Goal: Task Accomplishment & Management: Use online tool/utility

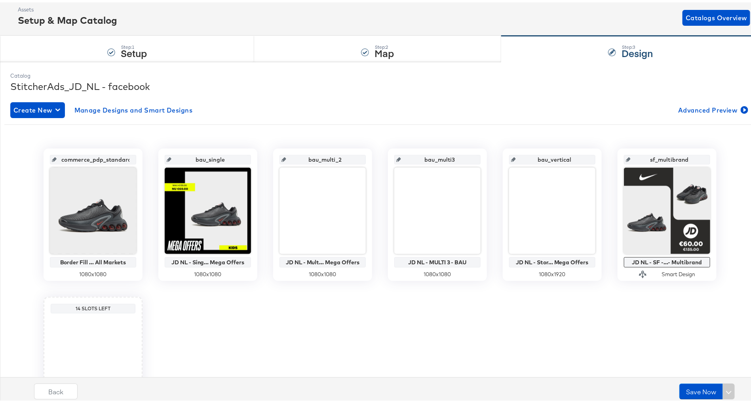
scroll to position [45, 0]
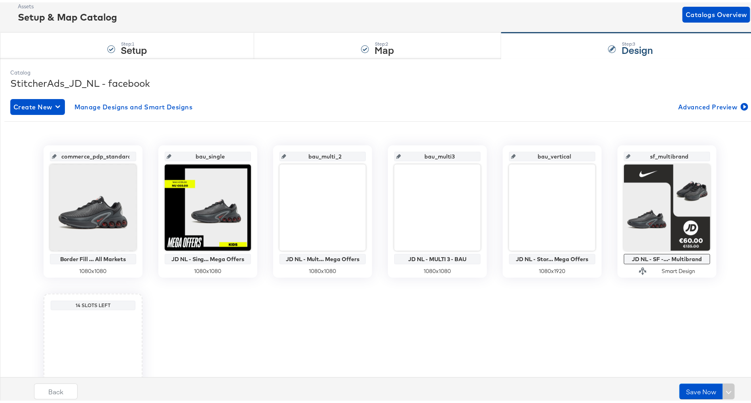
click at [351, 391] on div "Back Save Now" at bounding box center [386, 392] width 768 height 30
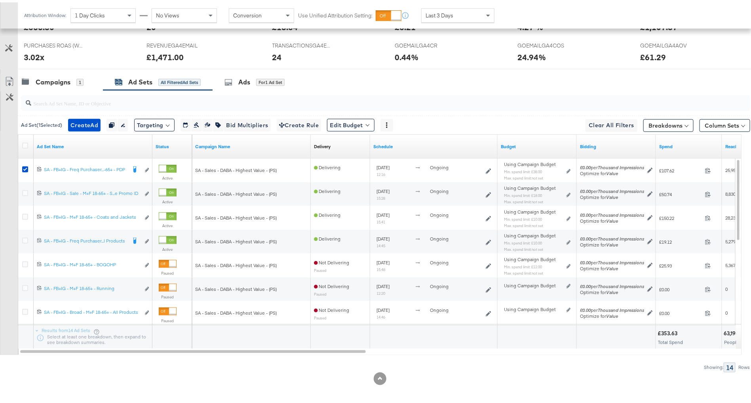
scroll to position [367, 0]
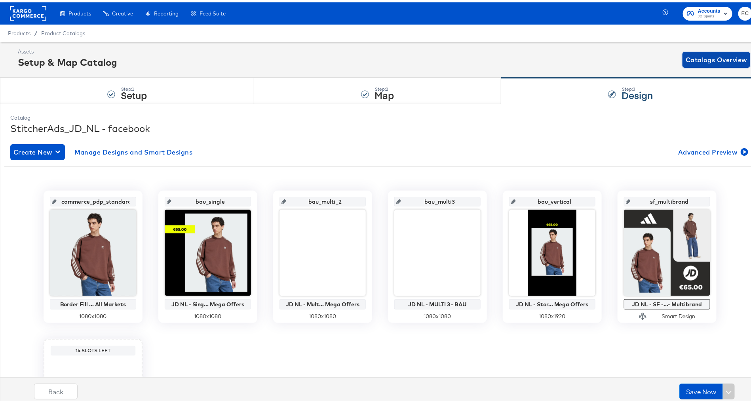
click at [699, 53] on span "Catalogs Overview" at bounding box center [716, 57] width 61 height 11
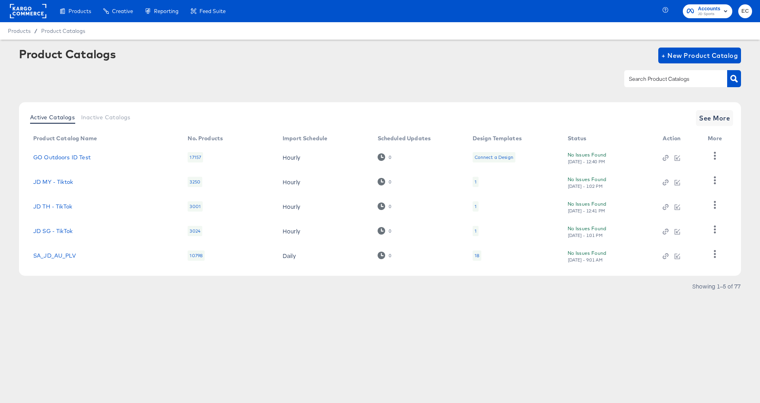
click at [659, 83] on input "text" at bounding box center [670, 78] width 84 height 9
click at [654, 82] on input "text" at bounding box center [670, 78] width 84 height 9
click at [728, 121] on span "See More" at bounding box center [714, 117] width 31 height 11
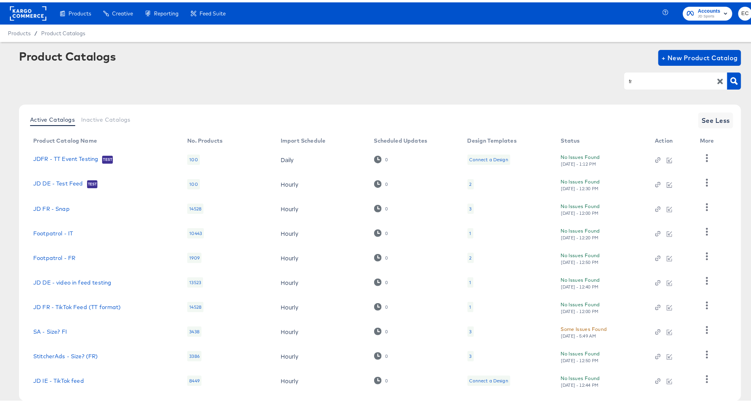
click at [636, 80] on input "fr" at bounding box center [670, 78] width 84 height 9
type input "main"
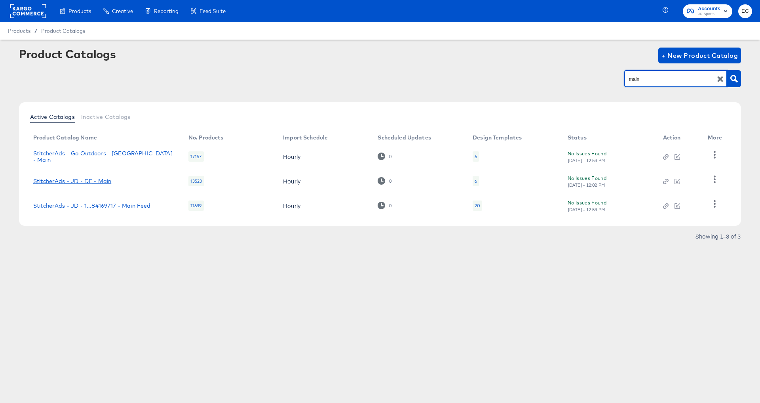
click at [91, 180] on link "StitcherAds - JD - DE - Main" at bounding box center [72, 181] width 78 height 6
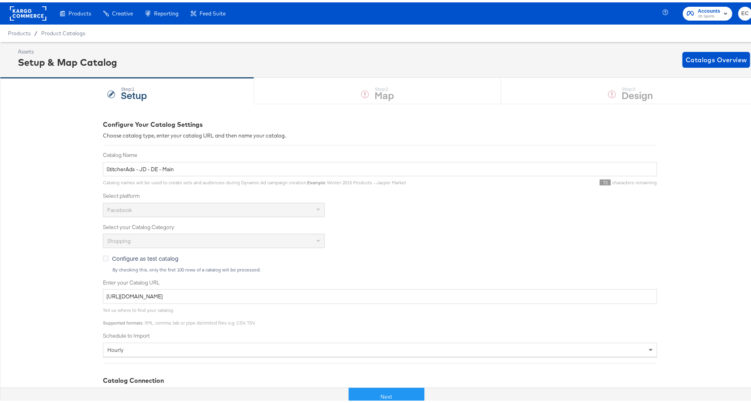
click at [385, 402] on div "Next" at bounding box center [386, 391] width 760 height 24
click at [364, 394] on button "Next" at bounding box center [387, 394] width 76 height 18
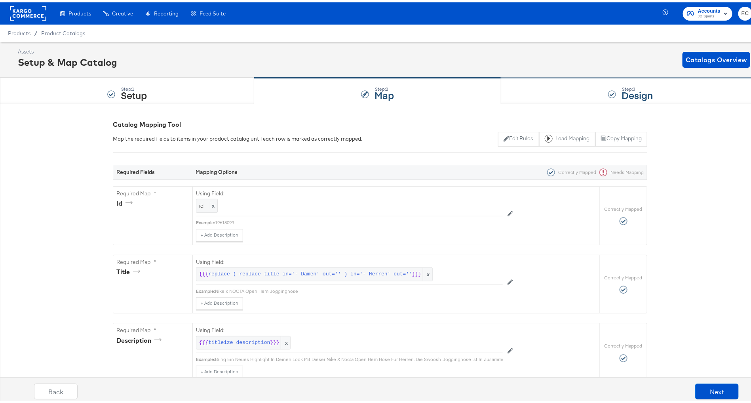
click at [517, 91] on div "Step: 3 Design" at bounding box center [630, 89] width 259 height 26
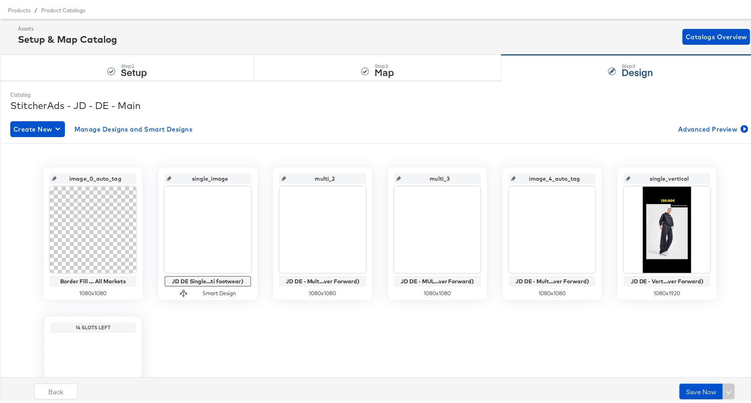
scroll to position [31, 0]
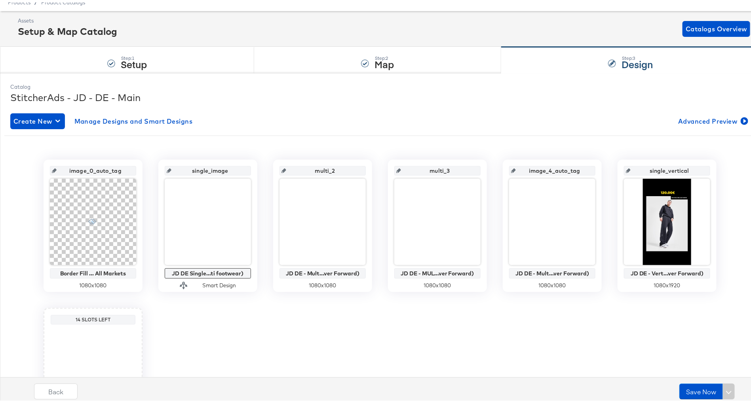
click at [211, 168] on input "single_image" at bounding box center [211, 164] width 78 height 21
click at [321, 168] on input "multi_2" at bounding box center [325, 164] width 78 height 21
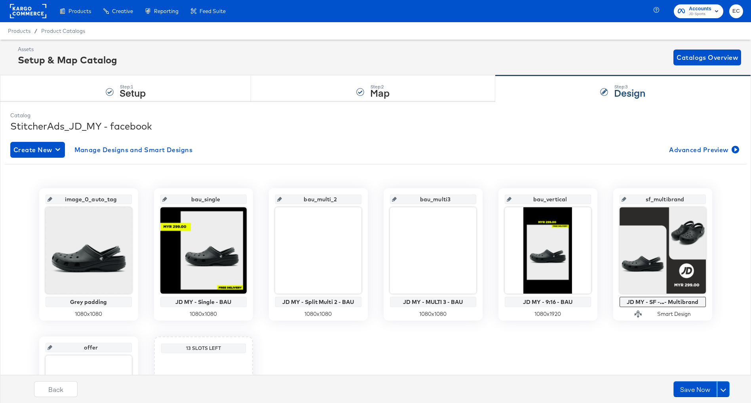
scroll to position [122, 0]
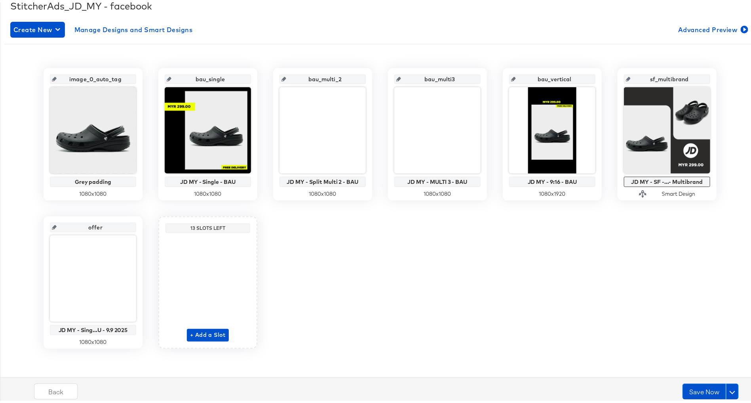
click at [202, 78] on input "bau_single" at bounding box center [211, 73] width 78 height 21
paste input "single_imag"
type input "single_image"
drag, startPoint x: 318, startPoint y: 76, endPoint x: 294, endPoint y: 76, distance: 23.8
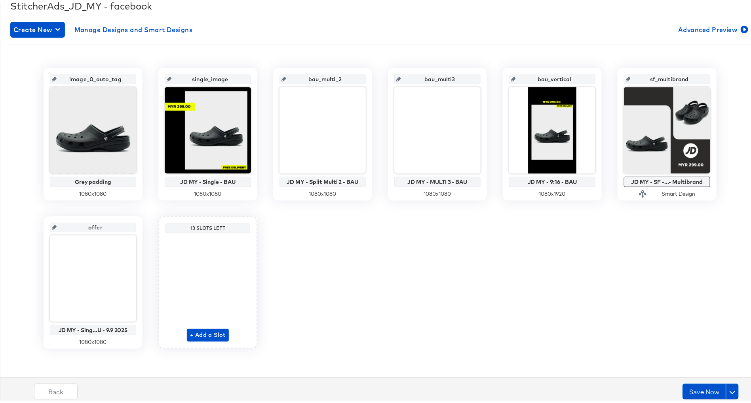
click at [294, 76] on input "bau_multi_2" at bounding box center [325, 73] width 78 height 21
type input "multi_2"
drag, startPoint x: 435, startPoint y: 78, endPoint x: 391, endPoint y: 78, distance: 44.4
click at [394, 78] on div "bau_multi3" at bounding box center [437, 77] width 86 height 10
click at [427, 74] on input "bau_multi3" at bounding box center [440, 73] width 78 height 21
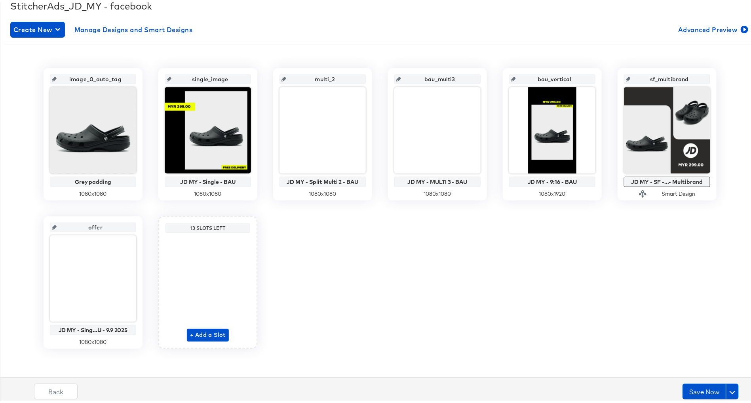
click at [427, 74] on input "bau_multi3" at bounding box center [440, 73] width 78 height 21
click at [433, 76] on input "bau_multi3" at bounding box center [440, 73] width 78 height 21
type input "multi3"
drag, startPoint x: 547, startPoint y: 80, endPoint x: 521, endPoint y: 80, distance: 25.7
click at [521, 80] on input "bau_vertical" at bounding box center [555, 73] width 78 height 21
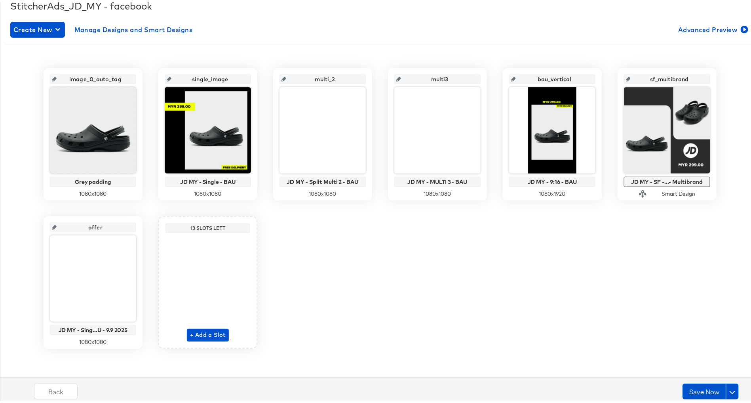
type input "vertical"
click at [105, 226] on input "offer" at bounding box center [96, 221] width 78 height 21
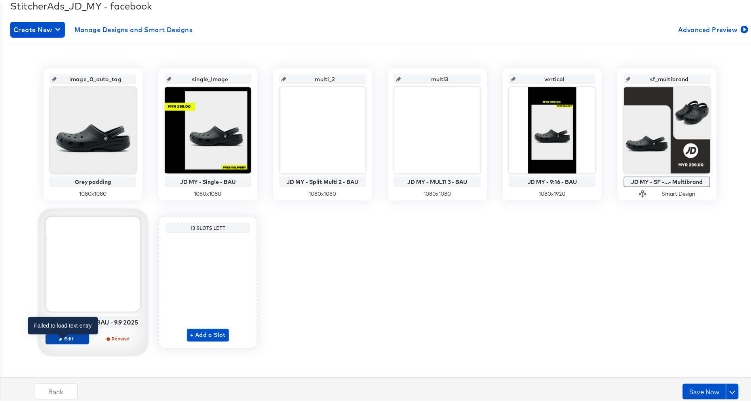
click at [59, 338] on icon "button" at bounding box center [61, 337] width 4 height 4
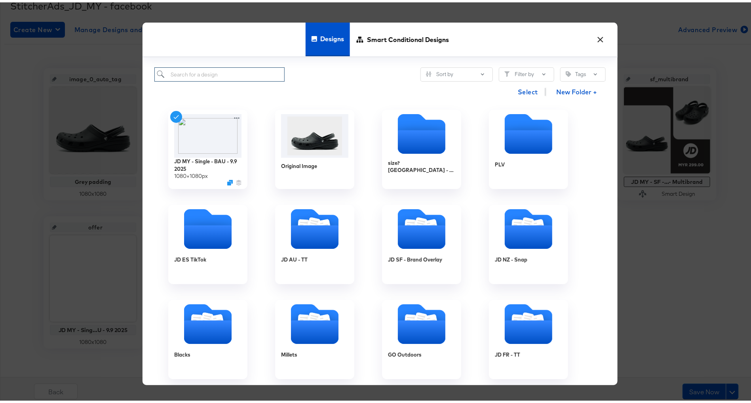
click at [222, 74] on input "search" at bounding box center [219, 72] width 130 height 15
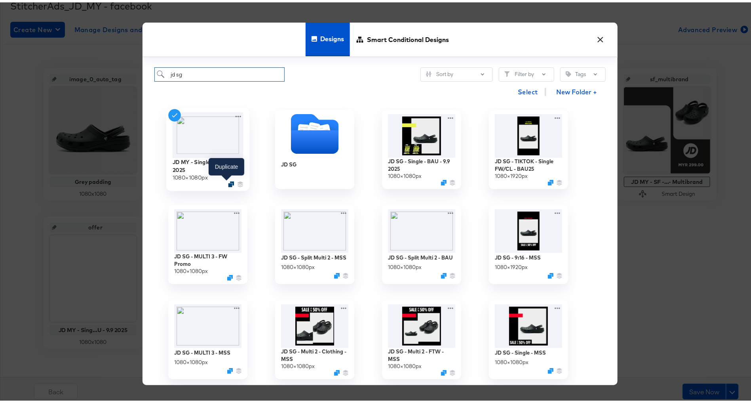
type input "jd sg"
click at [228, 182] on icon "Duplicate" at bounding box center [231, 182] width 6 height 6
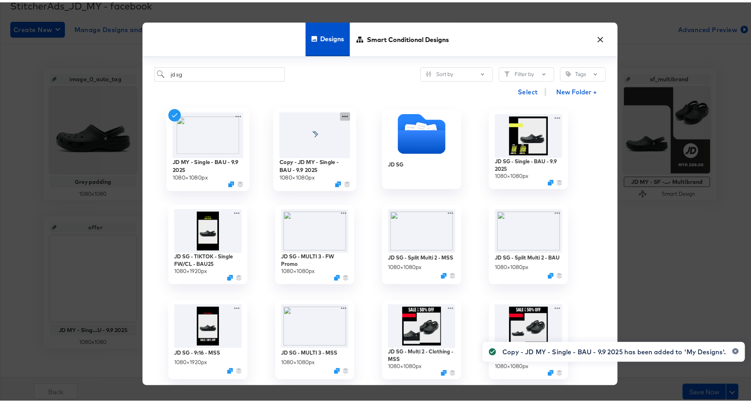
click at [340, 112] on icon at bounding box center [345, 114] width 10 height 8
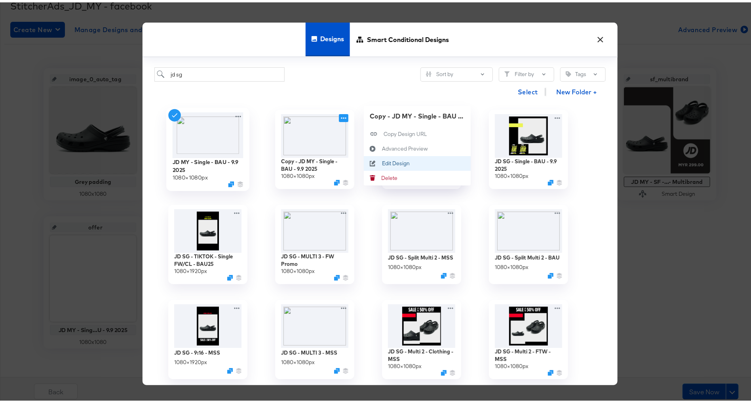
click at [382, 161] on div "Edit Design Edit Design" at bounding box center [382, 161] width 0 height 0
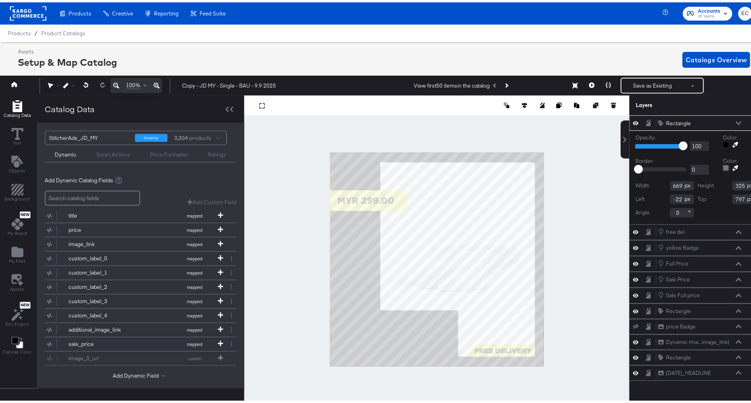
scroll to position [0, 2]
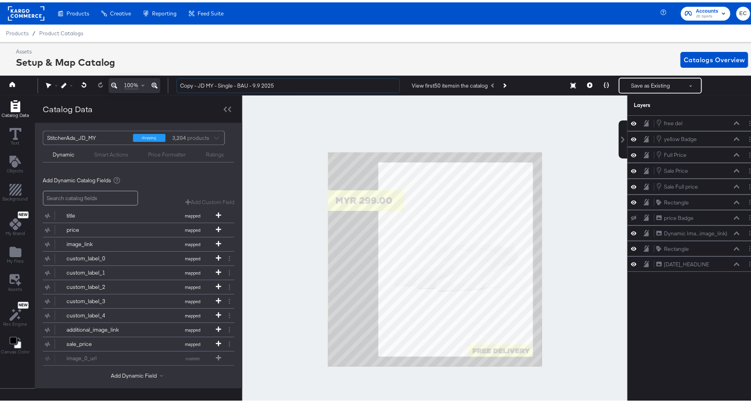
drag, startPoint x: 199, startPoint y: 81, endPoint x: 163, endPoint y: 81, distance: 36.4
click at [163, 81] on div "100% Copy - JD MY - Single - BAU - 9.9 2025 View first 50 items in the catalog …" at bounding box center [378, 83] width 764 height 20
drag, startPoint x: 235, startPoint y: 82, endPoint x: 298, endPoint y: 80, distance: 63.0
click at [298, 80] on input "JD MY - Single - BAU - 9.9 2025" at bounding box center [288, 83] width 223 height 15
type input "JD MY - Single - BAU - Forever Forward"
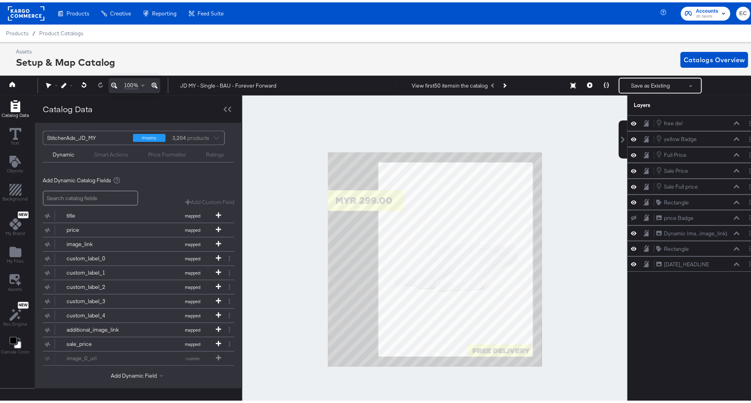
click at [292, 226] on div at bounding box center [434, 257] width 385 height 328
click at [17, 277] on icon at bounding box center [16, 277] width 12 height 12
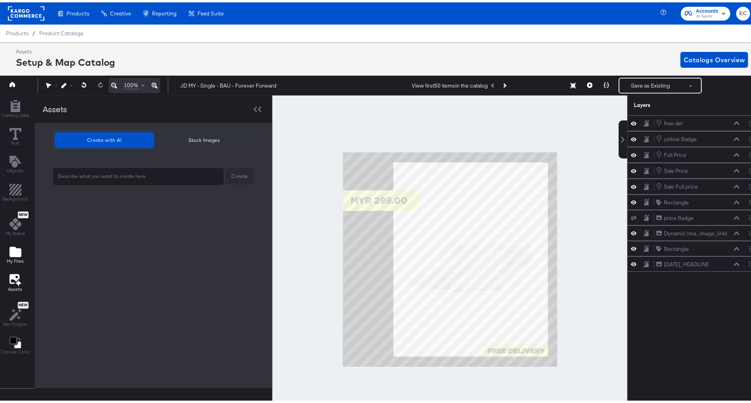
click at [12, 255] on span "My Files" at bounding box center [15, 258] width 17 height 6
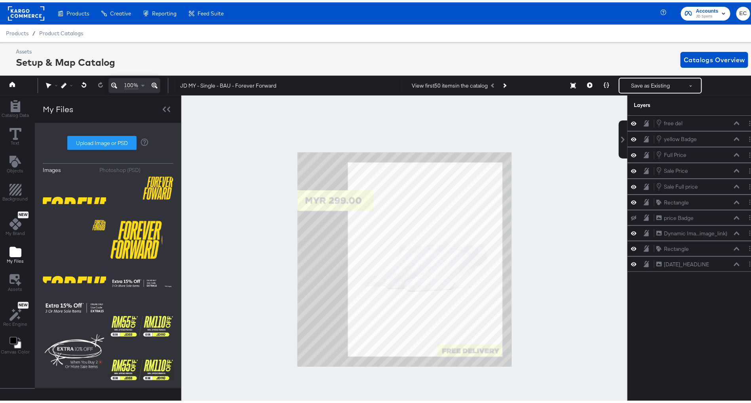
drag, startPoint x: 99, startPoint y: 143, endPoint x: 88, endPoint y: 161, distance: 21.5
click at [88, 161] on div "Images Photoshop (PSD) Upload Image or PSD" at bounding box center [108, 253] width 131 height 250
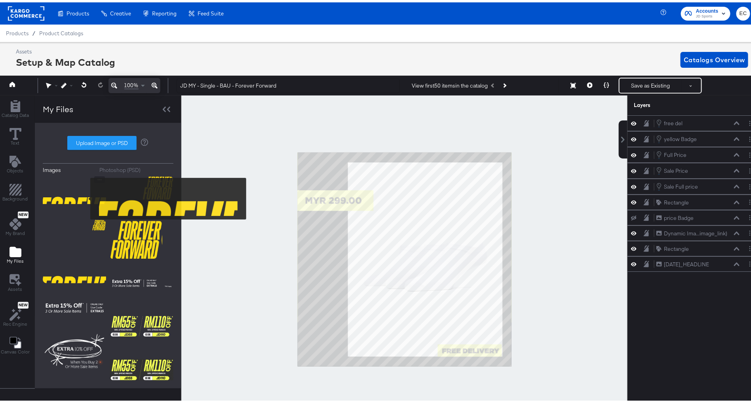
click at [85, 196] on img at bounding box center [74, 194] width 63 height 40
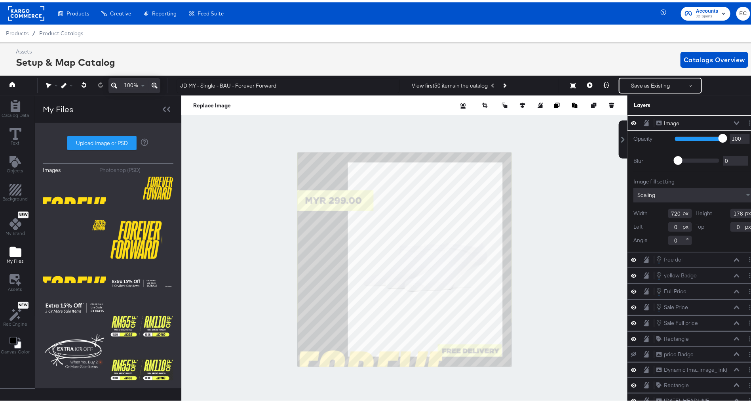
type input "10"
type input "898"
type input "454"
type input "626"
type input "89"
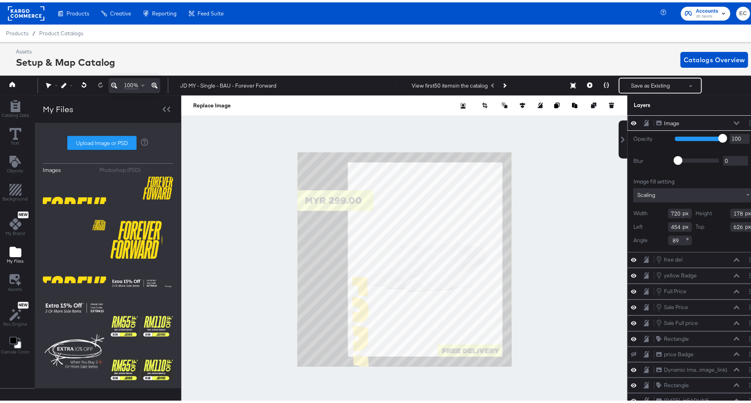
type input "192"
type input "308"
drag, startPoint x: 667, startPoint y: 225, endPoint x: 681, endPoint y: 224, distance: 13.5
click at [681, 225] on input "192" at bounding box center [681, 225] width 24 height 10
type input "180"
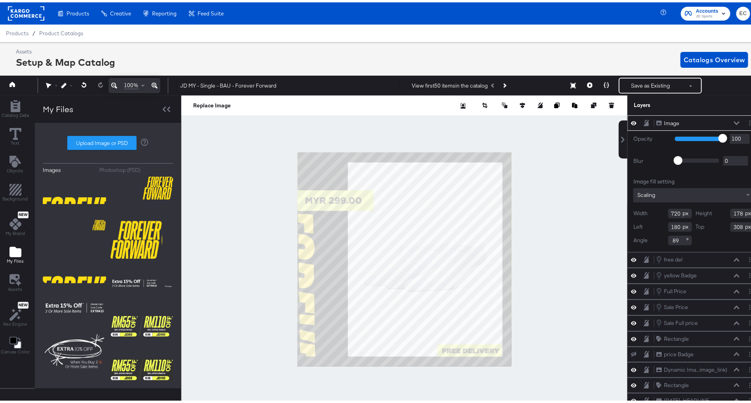
type input "350"
type input "173"
drag, startPoint x: 667, startPoint y: 223, endPoint x: 673, endPoint y: 224, distance: 5.6
click at [673, 224] on div "Left 173" at bounding box center [663, 225] width 59 height 10
click at [671, 237] on input "89" at bounding box center [681, 238] width 24 height 10
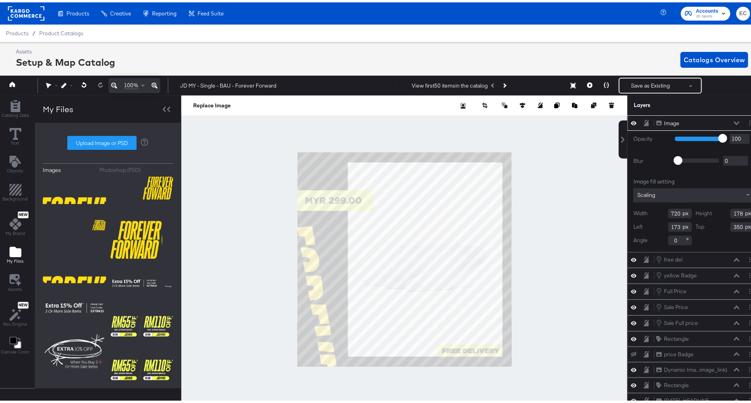
type input "90"
click at [218, 256] on div at bounding box center [404, 257] width 446 height 328
type input "364"
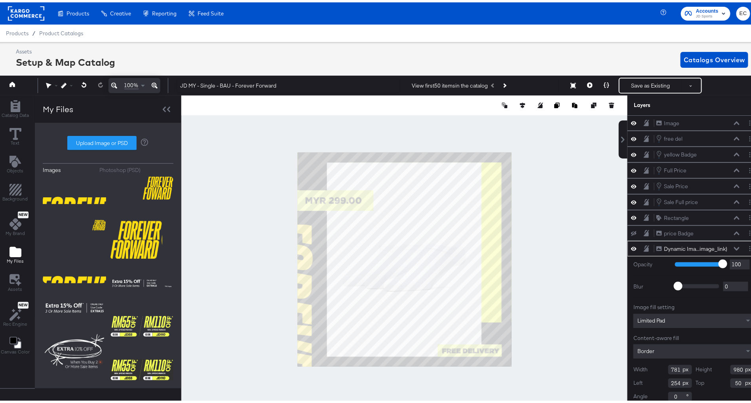
type input "148"
type input "51"
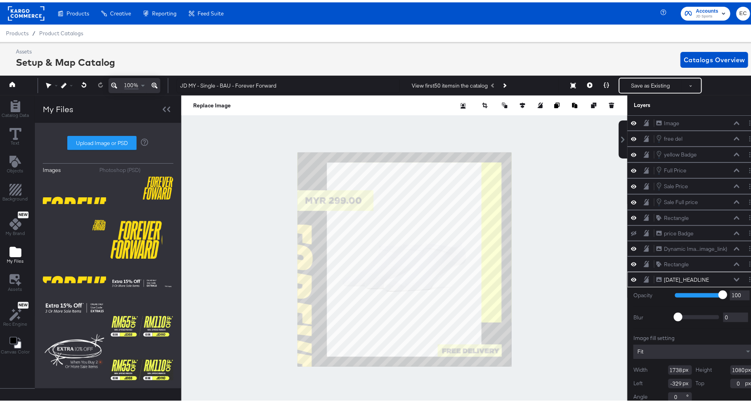
click at [631, 274] on icon at bounding box center [634, 277] width 6 height 7
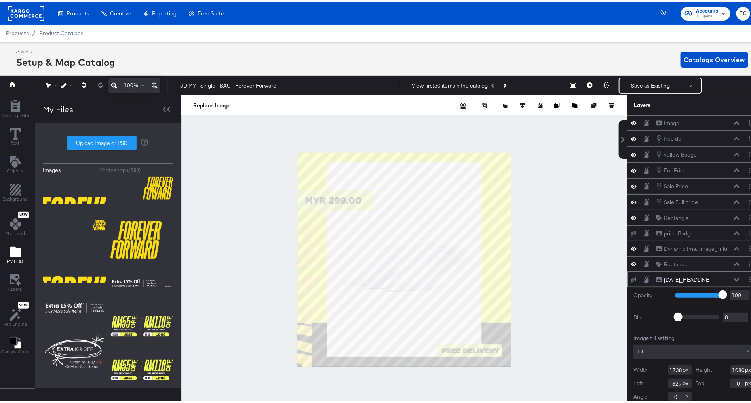
click at [734, 275] on icon at bounding box center [737, 277] width 6 height 4
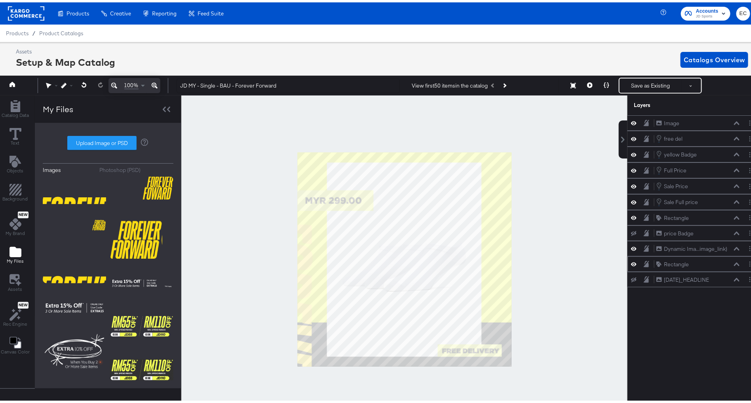
click at [631, 259] on icon at bounding box center [634, 261] width 6 height 7
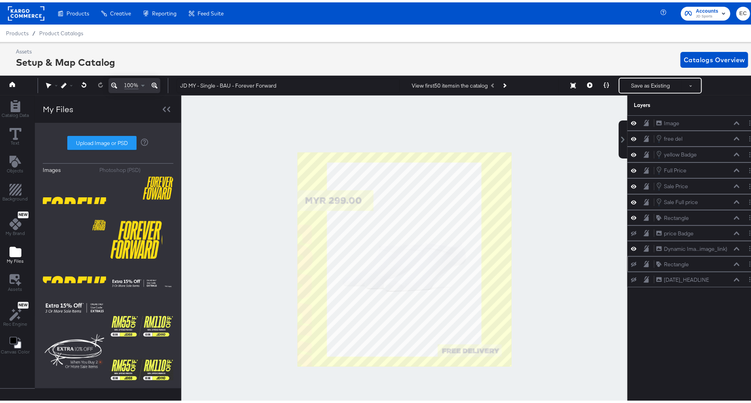
click at [631, 259] on icon at bounding box center [634, 261] width 6 height 5
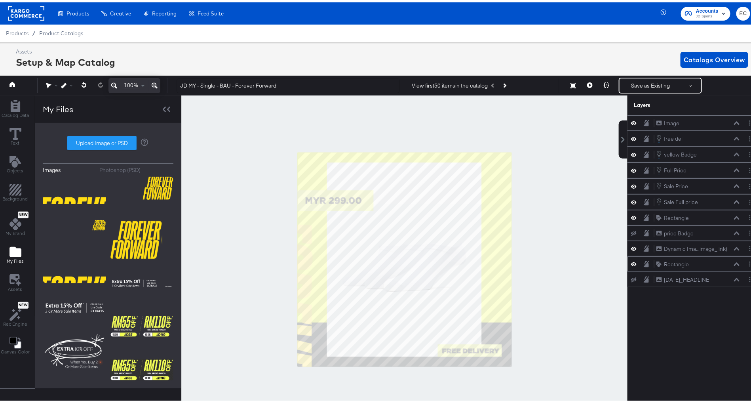
click at [631, 259] on icon at bounding box center [634, 261] width 6 height 7
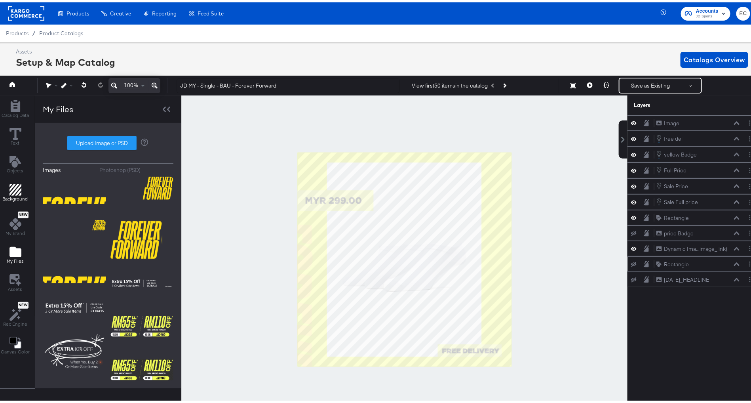
click at [24, 185] on div "Background" at bounding box center [15, 190] width 25 height 18
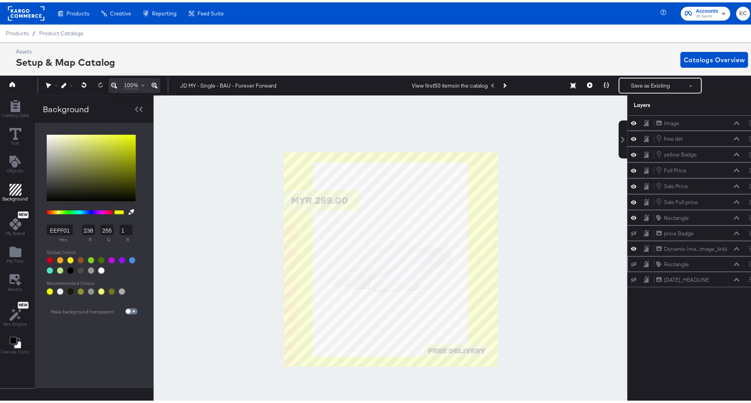
type input "0D0E06"
type input "13"
type input "14"
type input "6"
type input "0A0B05"
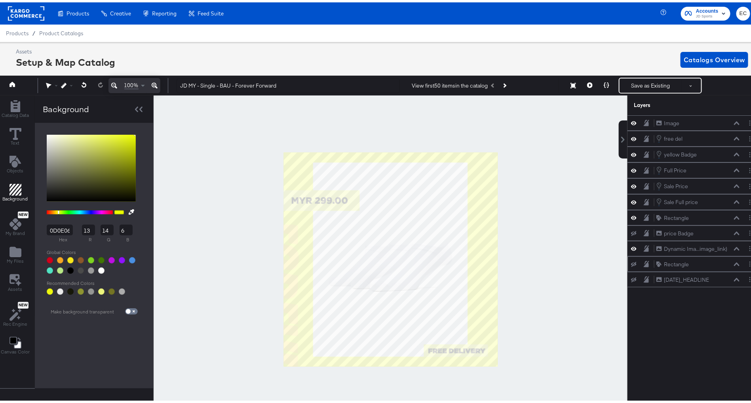
type input "10"
type input "11"
type input "5"
type input "070804"
type input "7"
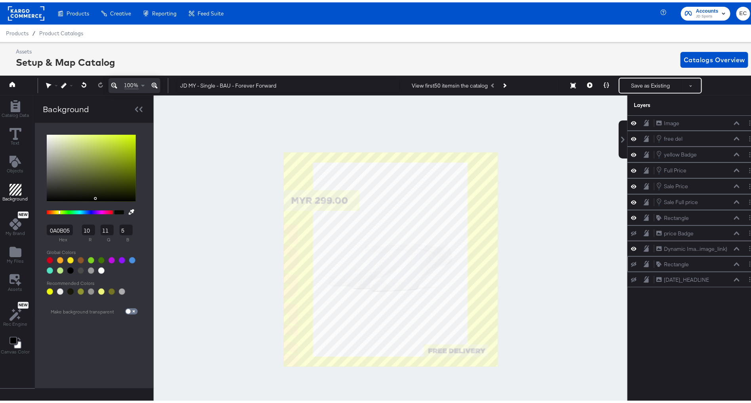
type input "8"
type input "4"
type input "050603"
type input "5"
type input "6"
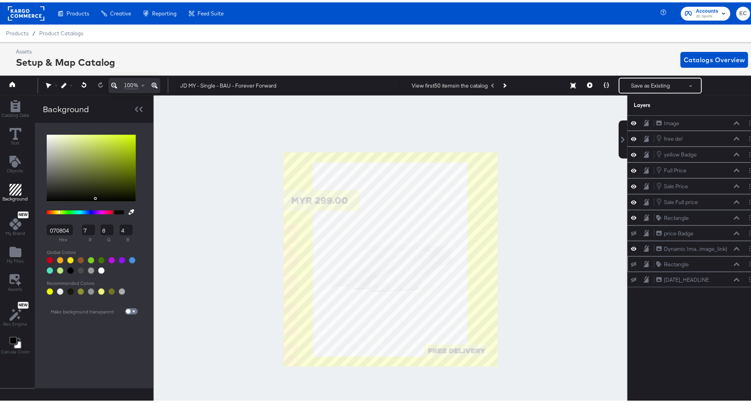
type input "3"
type input "030302"
type input "3"
type input "2"
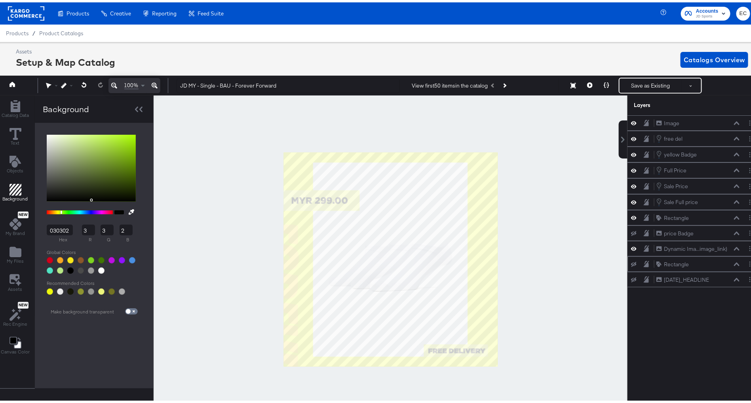
type input "020201"
type input "2"
type input "1"
type input "000000"
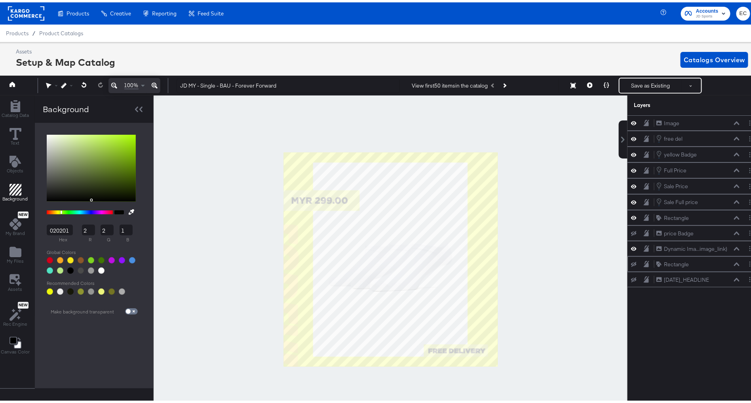
type input "0"
drag, startPoint x: 97, startPoint y: 195, endPoint x: 50, endPoint y: 205, distance: 48.5
click at [50, 205] on div "000000 hex 0 r 0 g 0 b 100 a" at bounding box center [91, 201] width 97 height 147
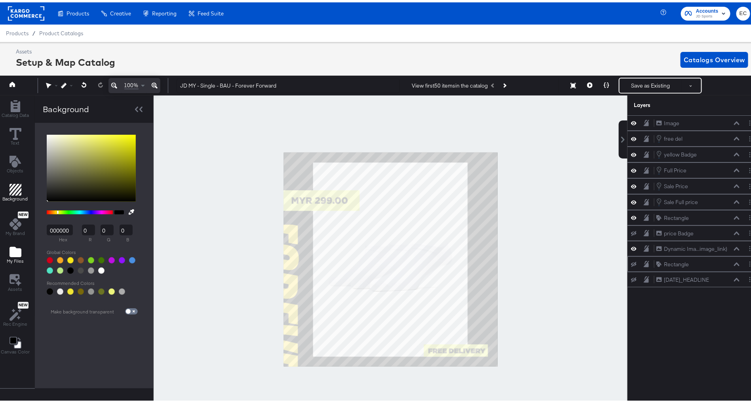
click at [15, 252] on icon "Add Files" at bounding box center [16, 249] width 12 height 10
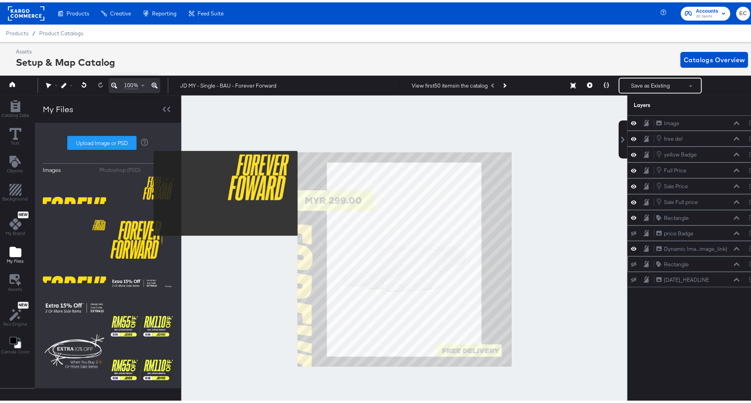
click at [147, 191] on img at bounding box center [141, 194] width 63 height 40
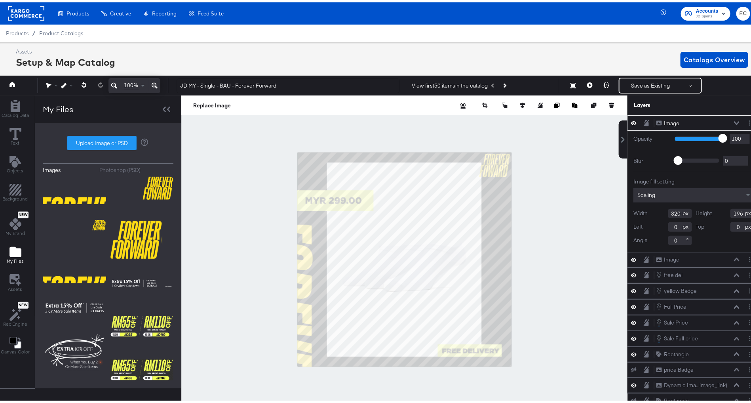
type input "752"
type input "8"
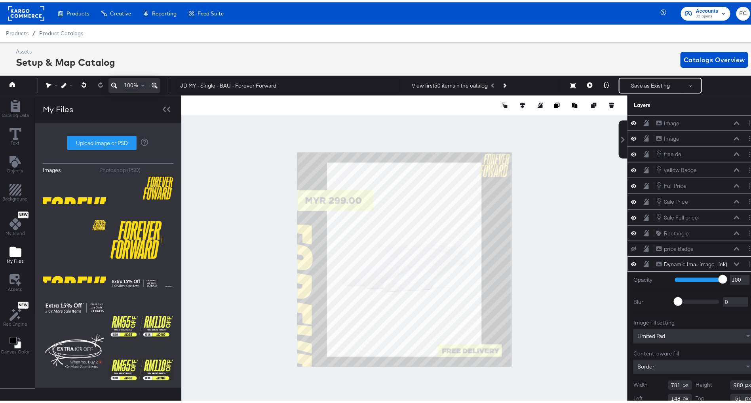
scroll to position [15, 0]
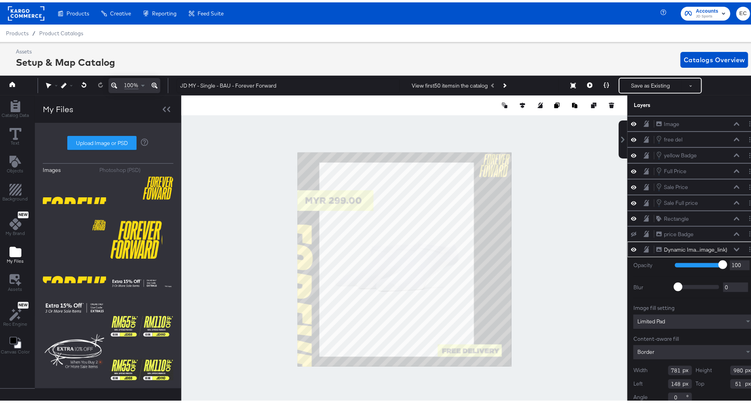
type input "110"
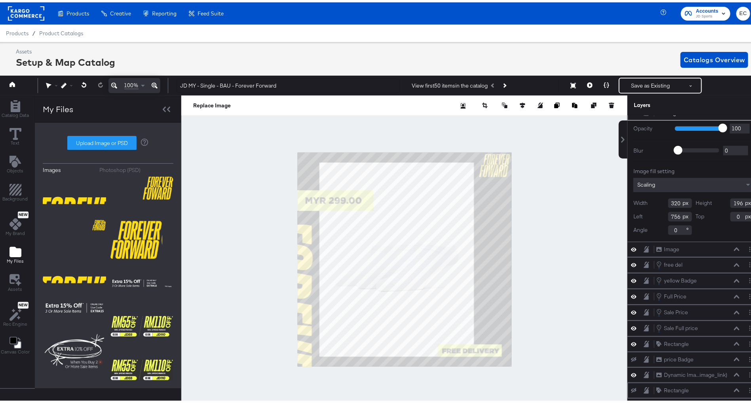
scroll to position [0, 0]
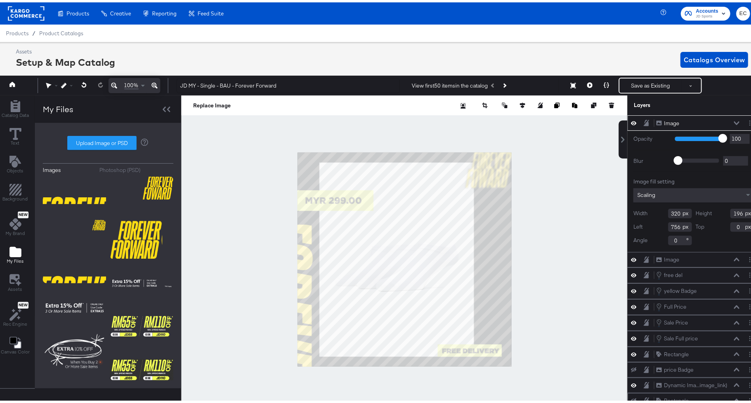
type input "481"
type input "304"
type input "597"
type input "393"
type input "249"
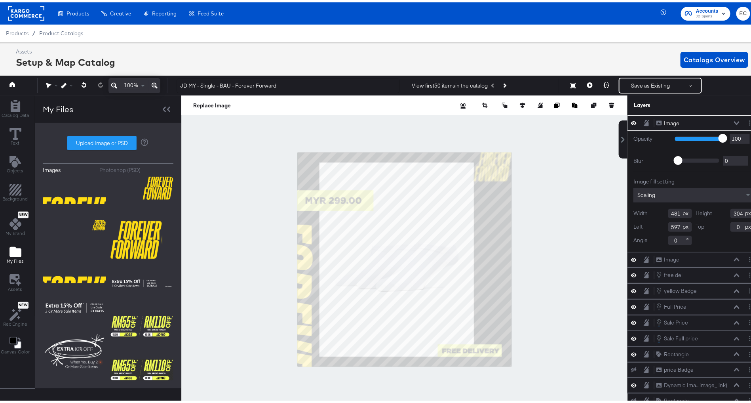
type input "687"
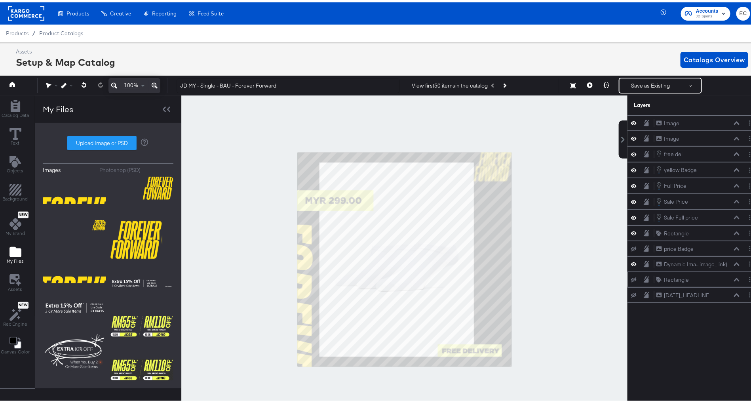
click at [561, 221] on div at bounding box center [404, 257] width 446 height 328
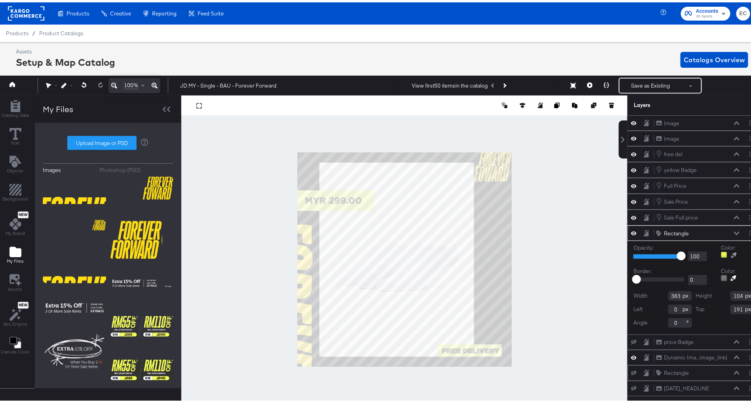
click at [732, 250] on icon at bounding box center [735, 253] width 6 height 6
click at [303, 227] on div at bounding box center [405, 257] width 446 height 328
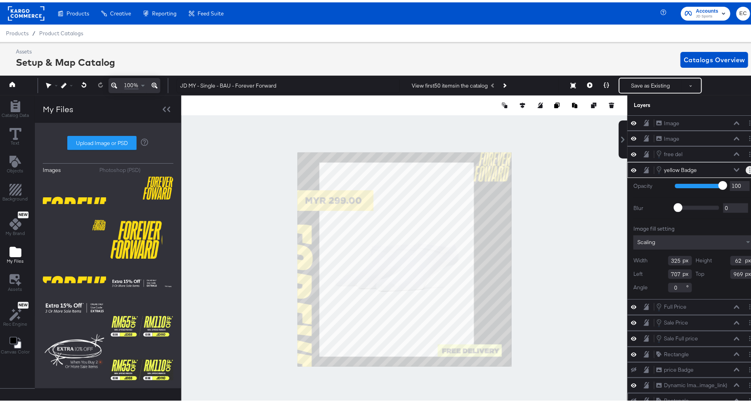
click at [746, 166] on button "Layer Options" at bounding box center [750, 168] width 8 height 8
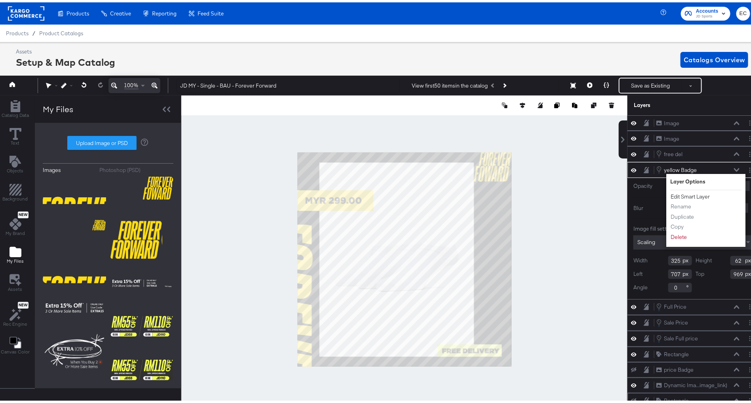
click at [694, 192] on button "Edit Smart Layer" at bounding box center [691, 194] width 40 height 8
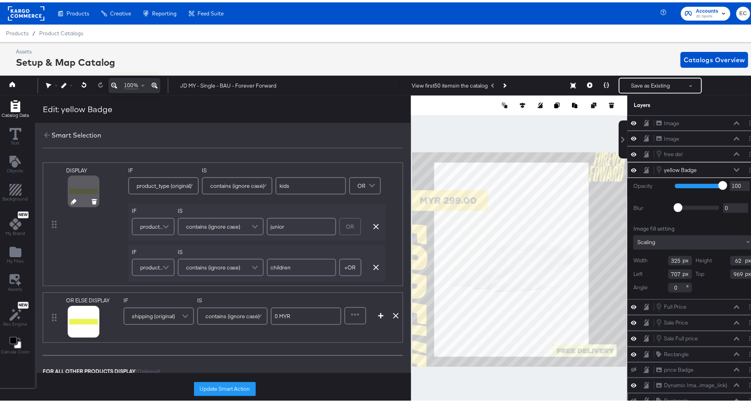
click at [72, 198] on icon at bounding box center [74, 199] width 6 height 6
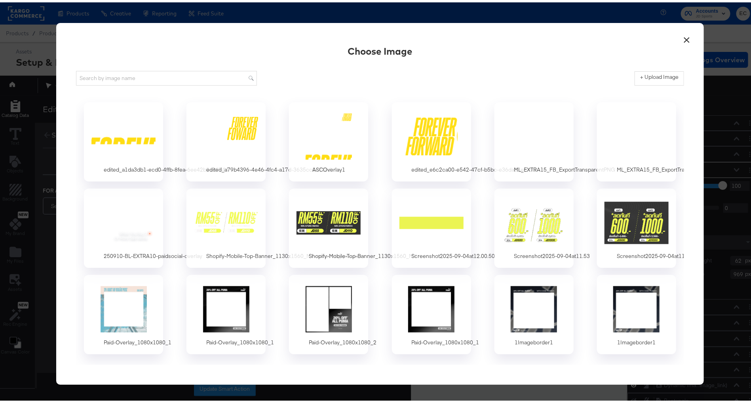
click at [680, 37] on button "×" at bounding box center [687, 36] width 14 height 14
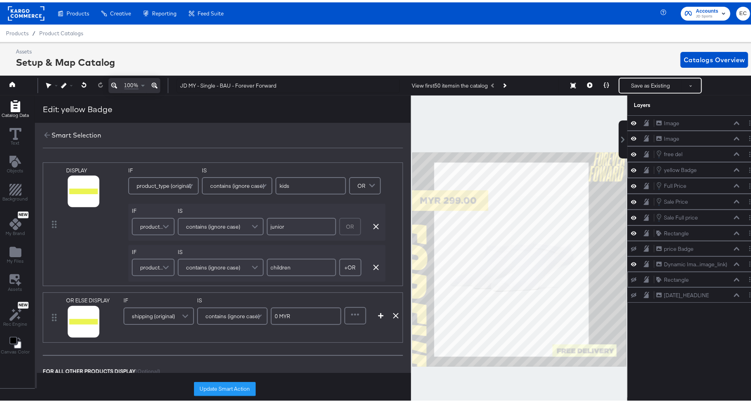
click at [491, 118] on div at bounding box center [519, 257] width 217 height 328
click at [212, 390] on button "Update Smart Action" at bounding box center [225, 386] width 62 height 14
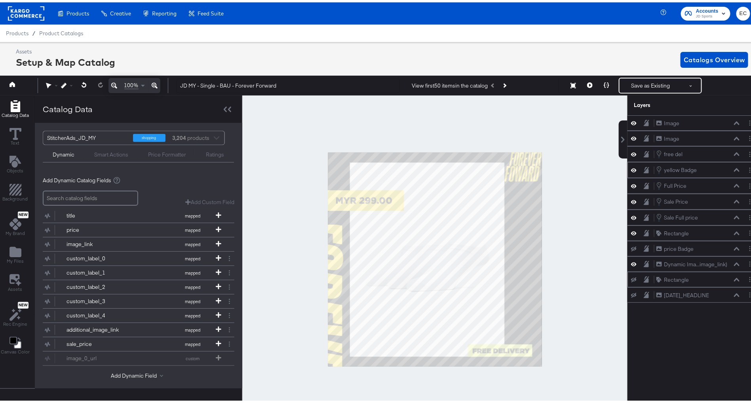
click at [289, 196] on div at bounding box center [434, 257] width 385 height 328
click at [576, 332] on div at bounding box center [434, 257] width 385 height 328
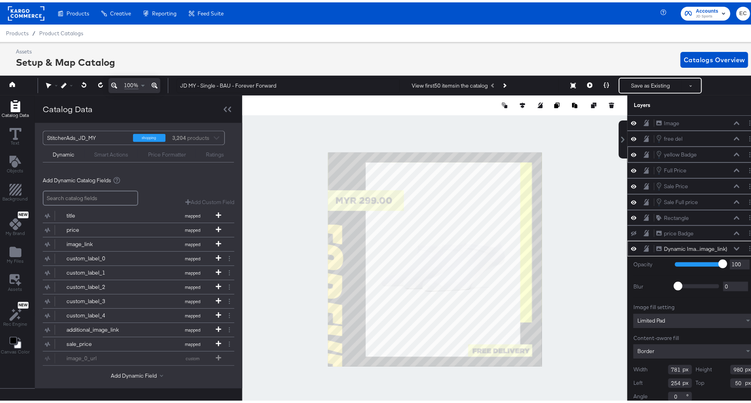
type input "190"
type input "51"
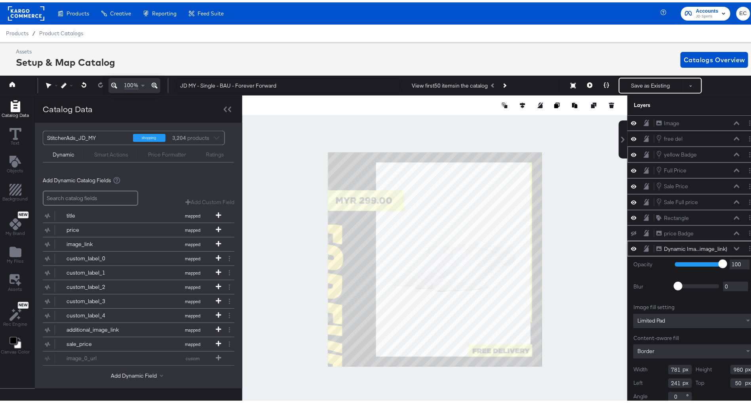
type input "240"
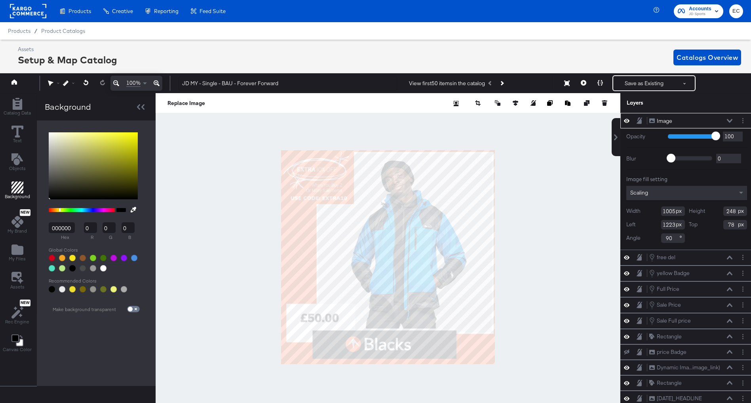
scroll to position [0, 2]
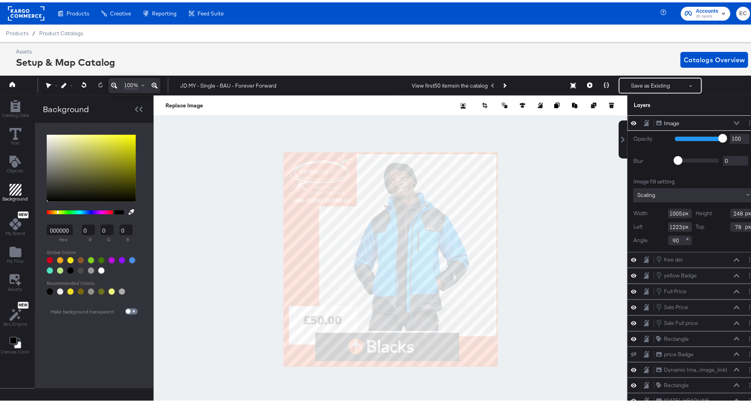
click at [469, 149] on div at bounding box center [391, 257] width 474 height 328
type input "1083"
type input "268"
type input "0"
type input "1239"
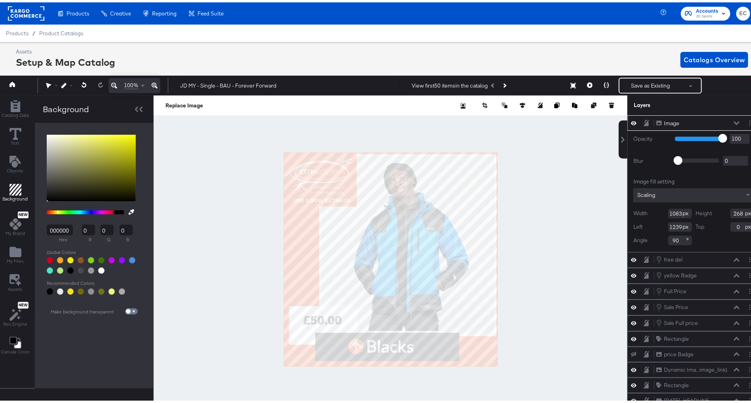
click at [556, 215] on div at bounding box center [391, 257] width 474 height 328
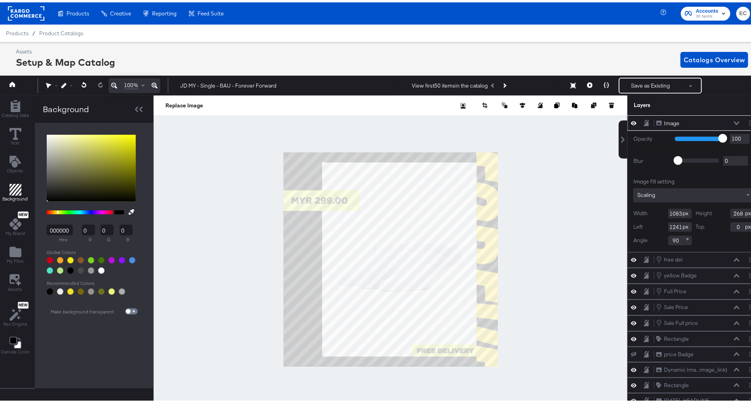
click at [734, 120] on icon at bounding box center [737, 121] width 6 height 4
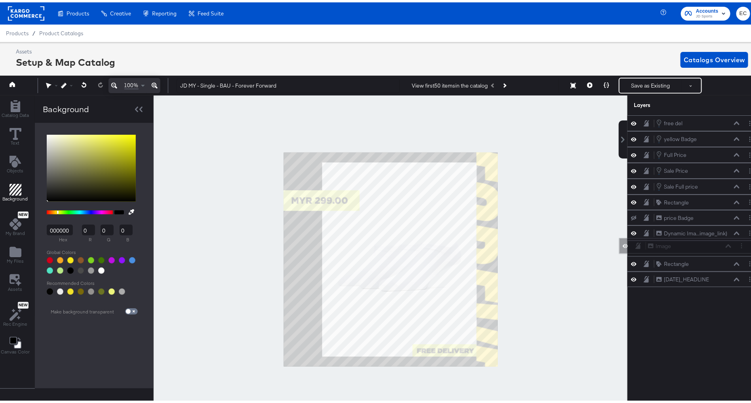
drag, startPoint x: 694, startPoint y: 120, endPoint x: 695, endPoint y: 247, distance: 126.4
click at [695, 247] on div "Image Image" at bounding box center [690, 244] width 84 height 8
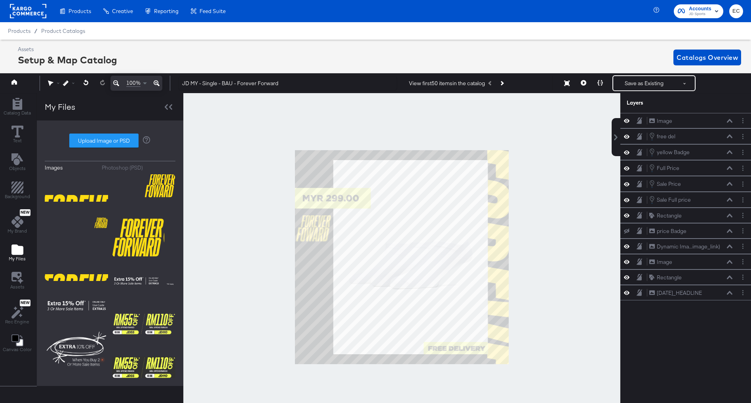
scroll to position [0, 2]
